Goal: Find contact information: Find contact information

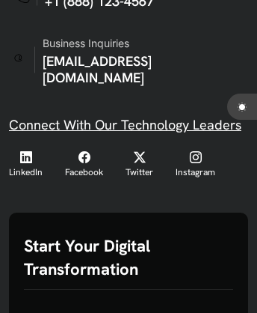
scroll to position [5073, 0]
